Goal: Task Accomplishment & Management: Complete application form

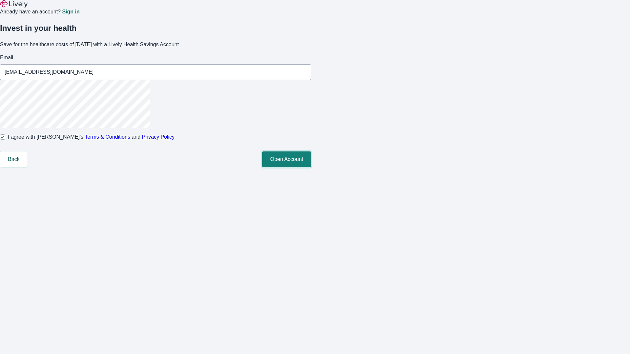
click at [311, 167] on button "Open Account" at bounding box center [286, 160] width 49 height 16
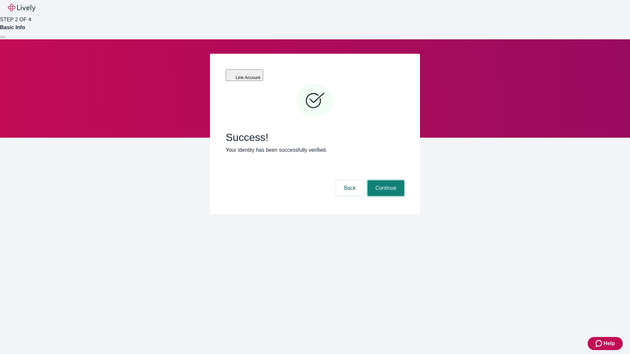
click at [385, 180] on button "Continue" at bounding box center [385, 188] width 37 height 16
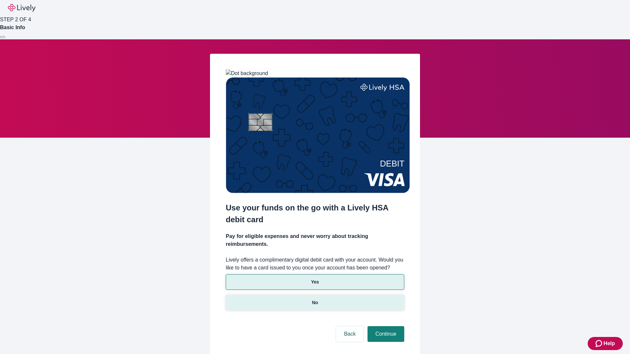
click at [315, 300] on p "No" at bounding box center [315, 303] width 6 height 7
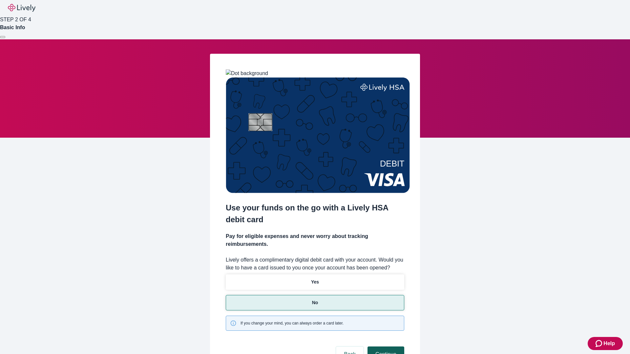
click at [385, 347] on button "Continue" at bounding box center [385, 355] width 37 height 16
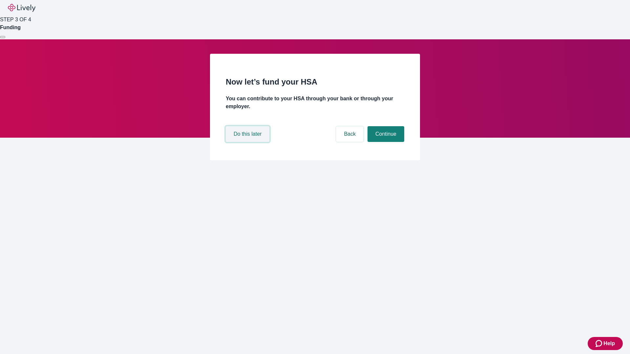
click at [248, 142] on button "Do this later" at bounding box center [248, 134] width 44 height 16
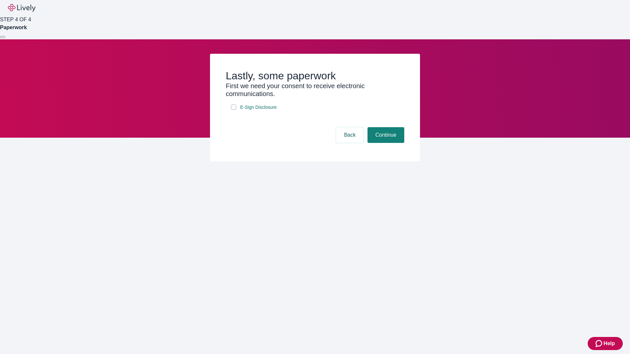
click at [234, 110] on input "E-Sign Disclosure" at bounding box center [233, 107] width 5 height 5
checkbox input "true"
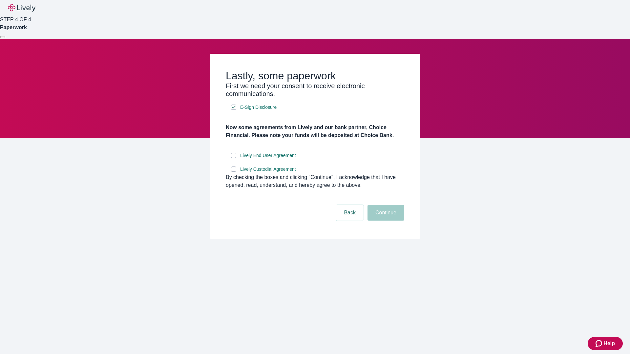
click at [234, 158] on input "Lively End User Agreement" at bounding box center [233, 155] width 5 height 5
checkbox input "true"
click at [234, 172] on input "Lively Custodial Agreement" at bounding box center [233, 169] width 5 height 5
checkbox input "true"
click at [385, 221] on button "Continue" at bounding box center [385, 213] width 37 height 16
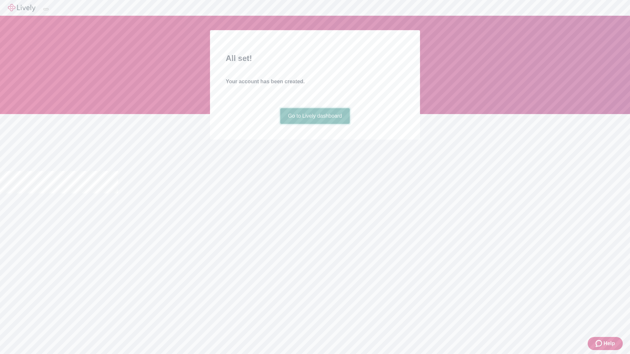
click at [315, 124] on link "Go to Lively dashboard" at bounding box center [315, 116] width 70 height 16
